Goal: Transaction & Acquisition: Download file/media

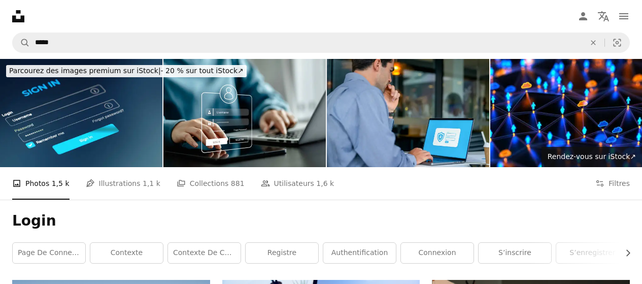
scroll to position [391, 0]
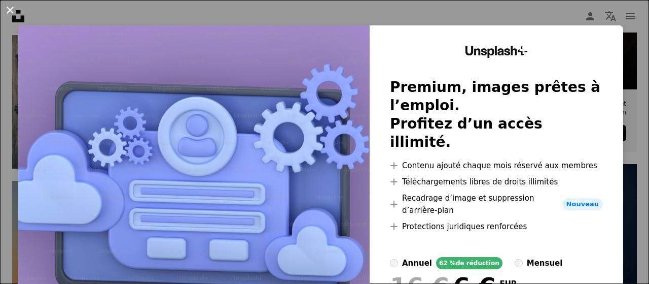
click at [6, 4] on button "An X shape" at bounding box center [10, 10] width 12 height 12
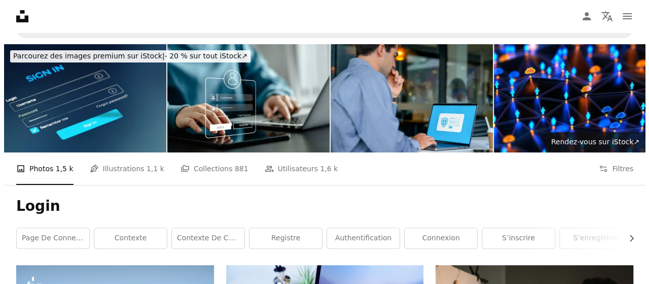
scroll to position [16, 0]
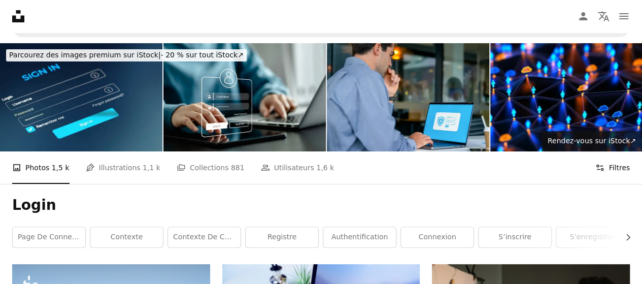
click at [620, 172] on button "Filters Filtres" at bounding box center [612, 167] width 34 height 32
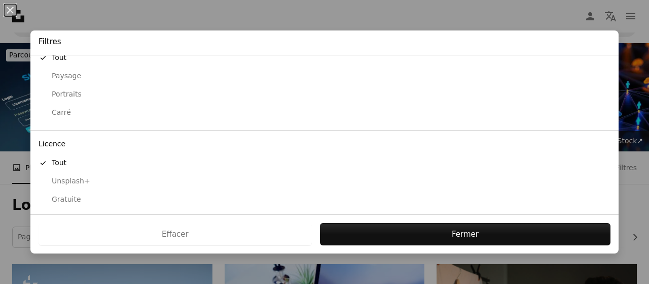
scroll to position [117, 0]
click at [66, 197] on div "Gratuite" at bounding box center [325, 199] width 572 height 10
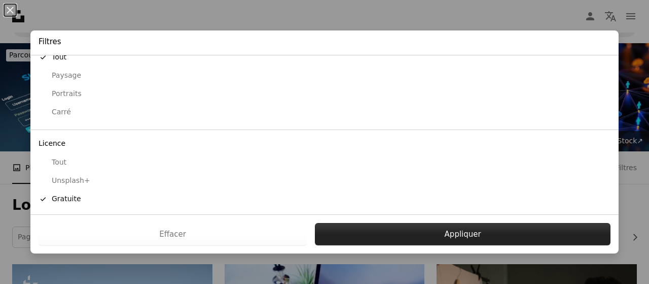
click at [416, 226] on button "Appliquer" at bounding box center [463, 234] width 296 height 22
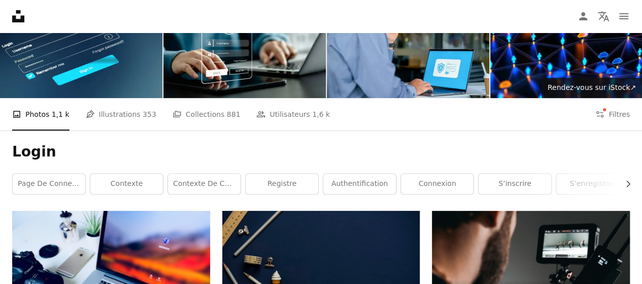
scroll to position [71, 0]
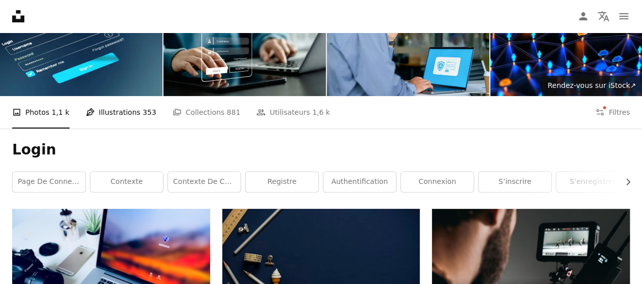
click at [121, 117] on link "Pen Tool Illustrations 353" at bounding box center [121, 112] width 71 height 32
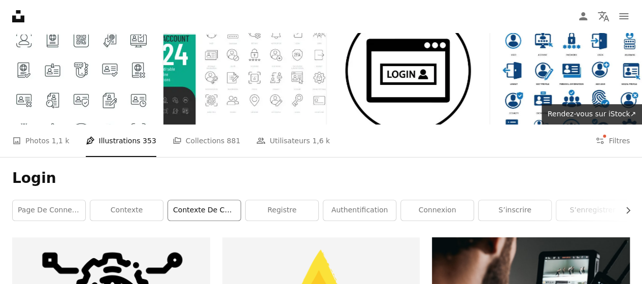
scroll to position [43, 0]
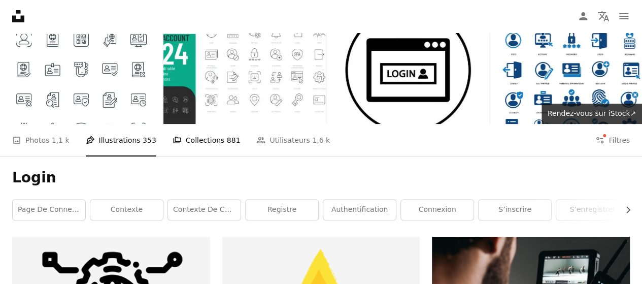
click at [204, 143] on link "A stack of folders Collections 881" at bounding box center [206, 140] width 68 height 32
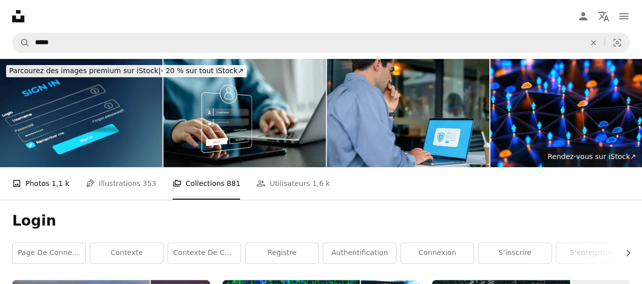
click at [39, 185] on link "A photo Photos 1,1 k" at bounding box center [40, 183] width 57 height 32
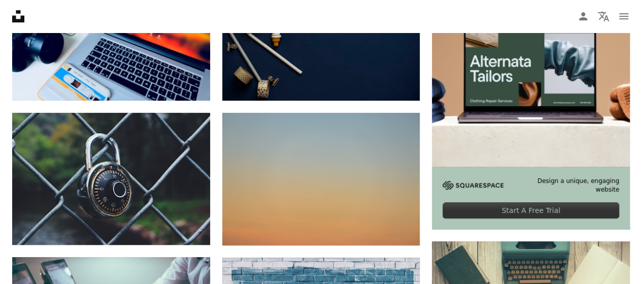
scroll to position [311, 0]
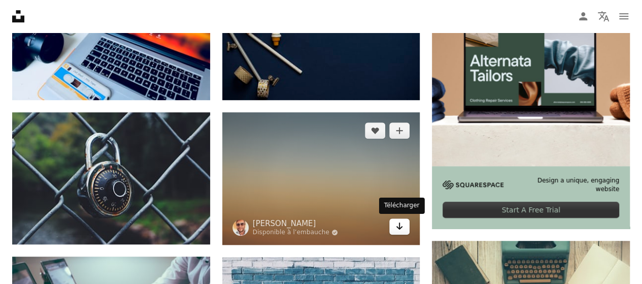
click at [400, 227] on icon "Télécharger" at bounding box center [399, 225] width 7 height 7
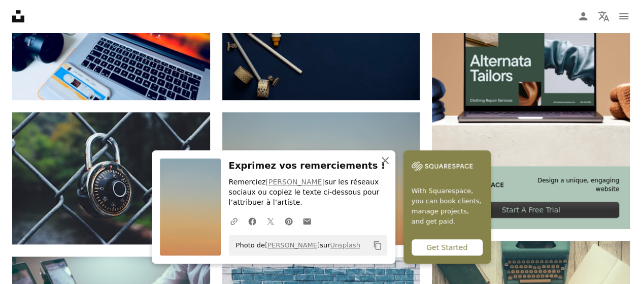
click at [380, 160] on icon "An X shape" at bounding box center [385, 160] width 12 height 12
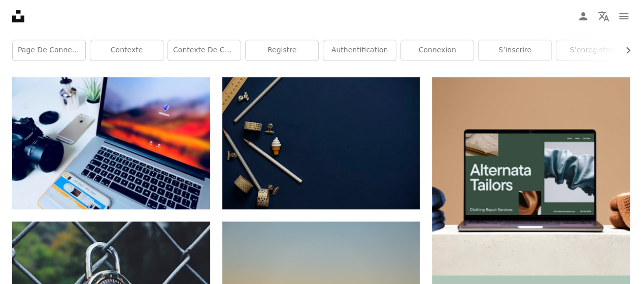
scroll to position [197, 0]
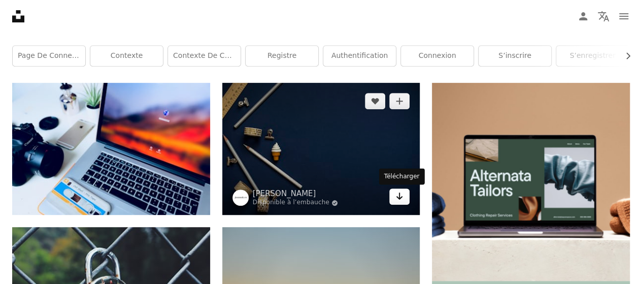
click at [400, 201] on link "Arrow pointing down" at bounding box center [399, 196] width 20 height 16
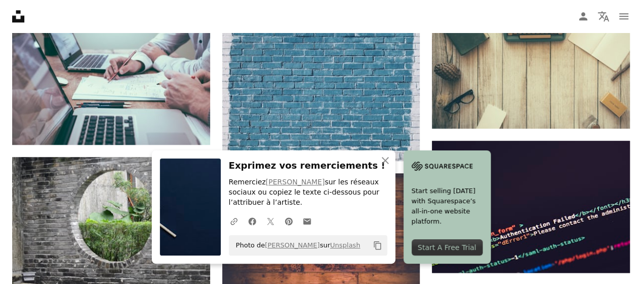
scroll to position [560, 0]
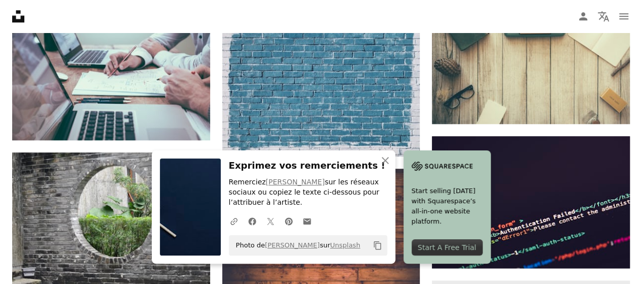
click at [396, 169] on div "An X shape Fermer Exprimez vos remerciements ! Remerciez [PERSON_NAME] sur les …" at bounding box center [321, 206] width 339 height 113
click at [391, 164] on button "An X shape Fermer" at bounding box center [385, 160] width 20 height 20
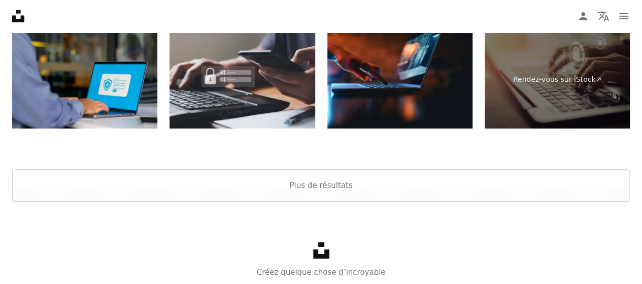
scroll to position [1727, 0]
